Goal: Navigation & Orientation: Understand site structure

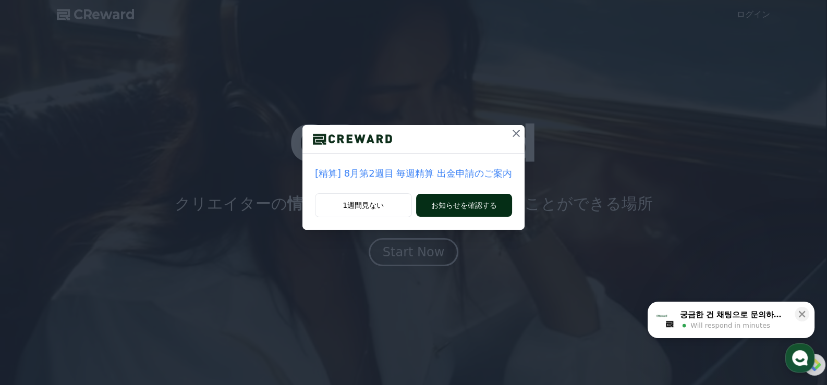
click at [446, 206] on button "お知らせを確認する" at bounding box center [464, 205] width 96 height 23
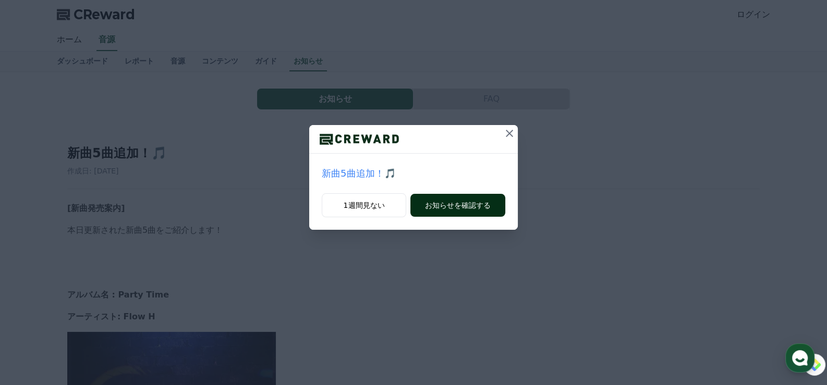
click at [435, 201] on button "お知らせを確認する" at bounding box center [457, 205] width 95 height 23
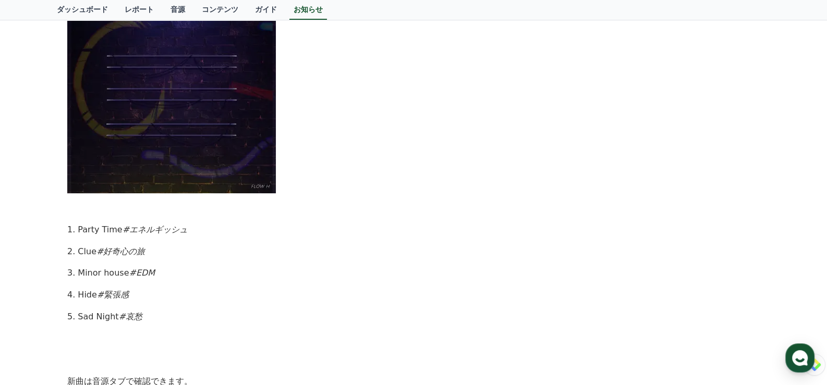
scroll to position [417, 0]
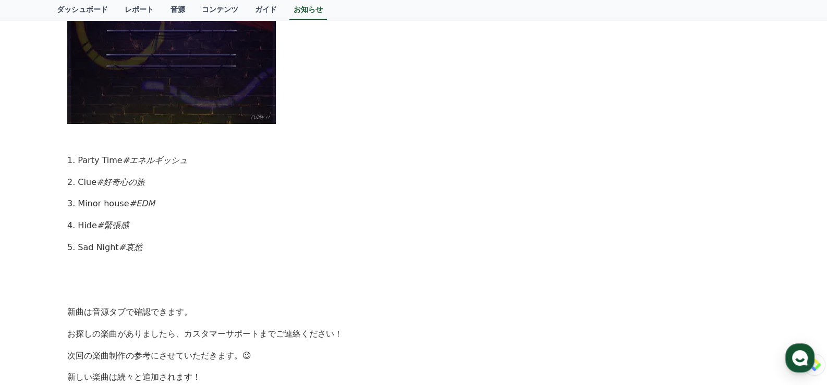
click at [149, 110] on img at bounding box center [171, 20] width 209 height 209
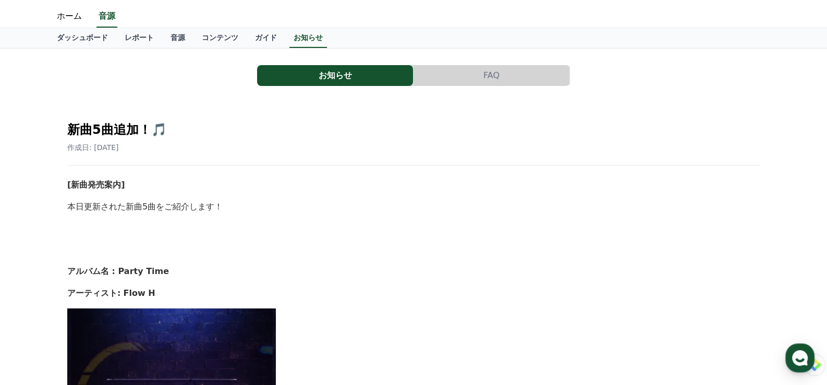
scroll to position [0, 0]
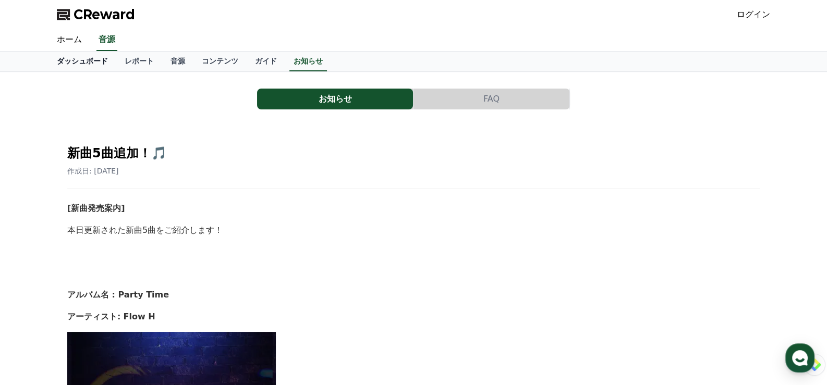
click at [78, 63] on link "ダッシュボード" at bounding box center [83, 62] width 68 height 20
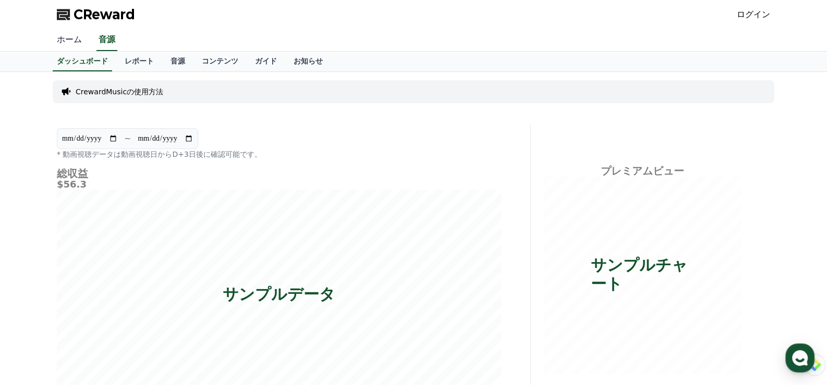
click at [60, 39] on link "ホーム" at bounding box center [70, 40] width 42 height 22
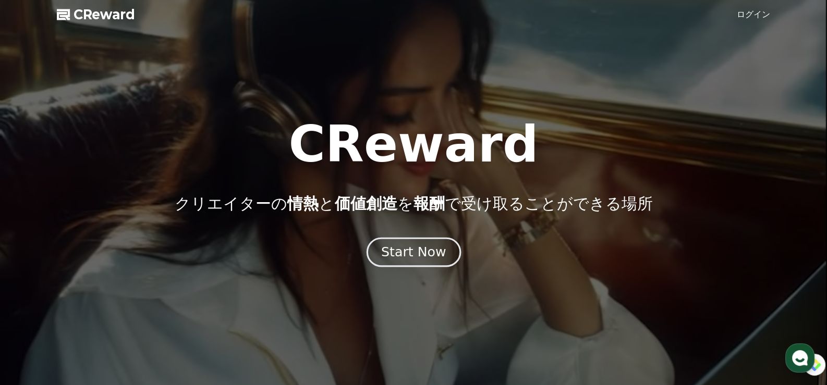
click at [404, 250] on div "Start Now" at bounding box center [413, 253] width 65 height 18
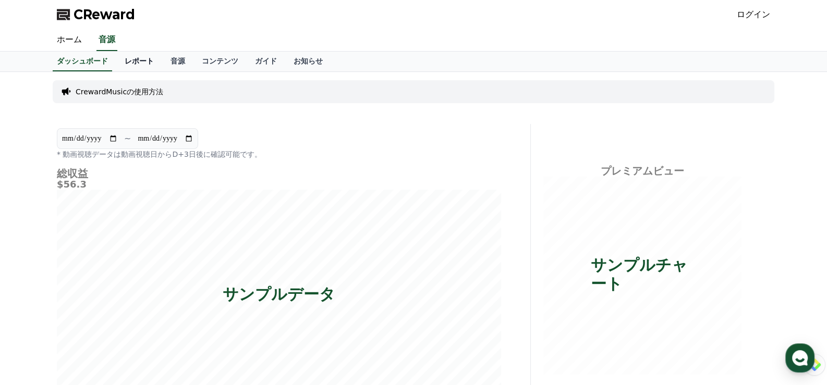
click at [116, 62] on link "レポート" at bounding box center [139, 62] width 46 height 20
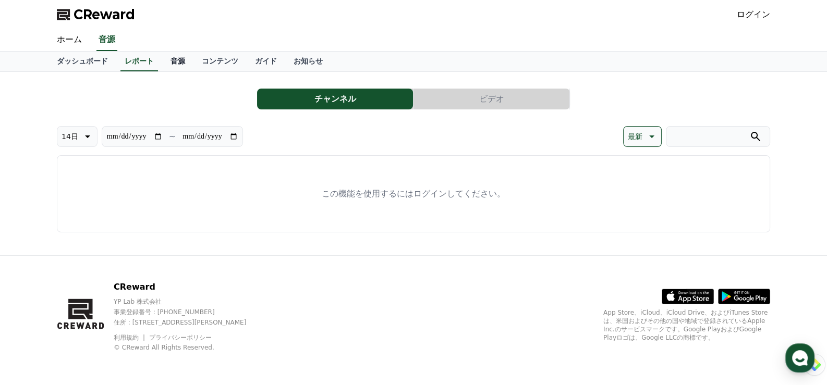
click at [162, 60] on link "音源" at bounding box center [177, 62] width 31 height 20
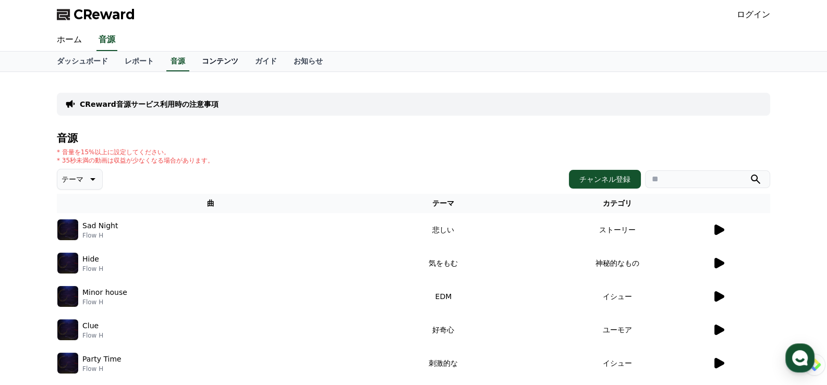
click at [193, 64] on link "コンテンツ" at bounding box center [219, 62] width 53 height 20
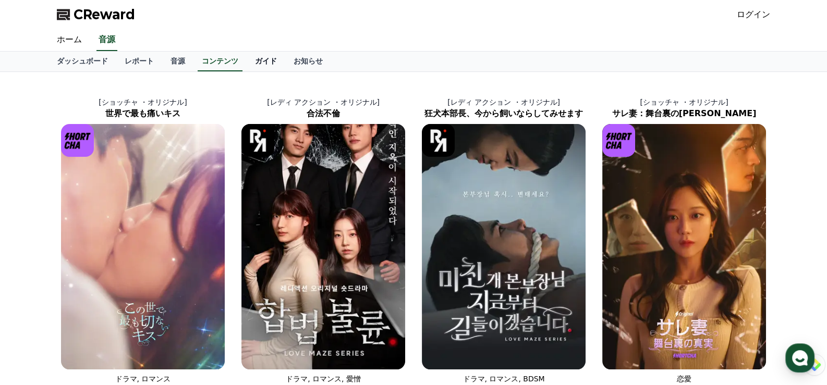
click at [247, 56] on link "ガイド" at bounding box center [266, 62] width 39 height 20
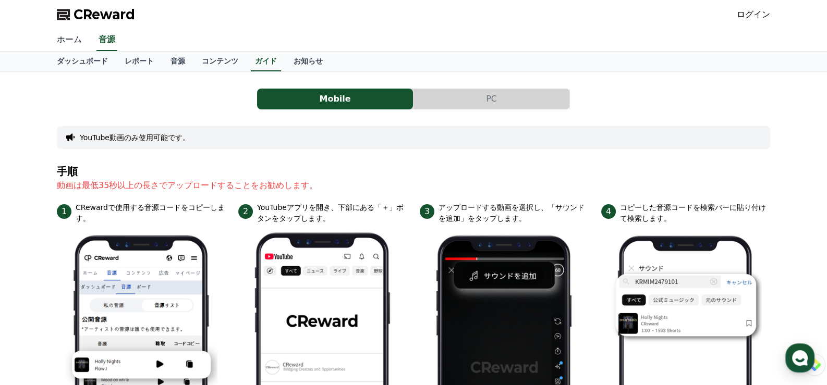
click at [63, 36] on link "ホーム" at bounding box center [70, 40] width 42 height 22
